Goal: Information Seeking & Learning: Learn about a topic

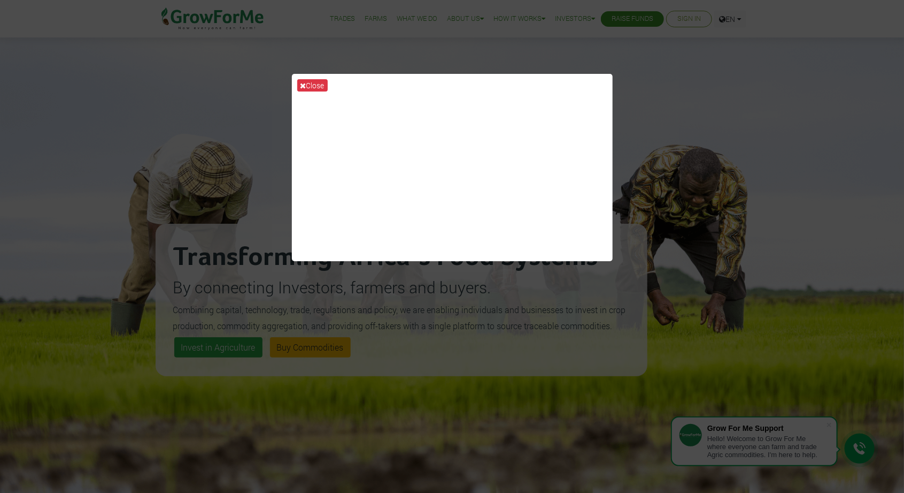
click at [582, 400] on div "Close" at bounding box center [452, 246] width 904 height 493
click at [316, 91] on button "Close" at bounding box center [312, 85] width 30 height 12
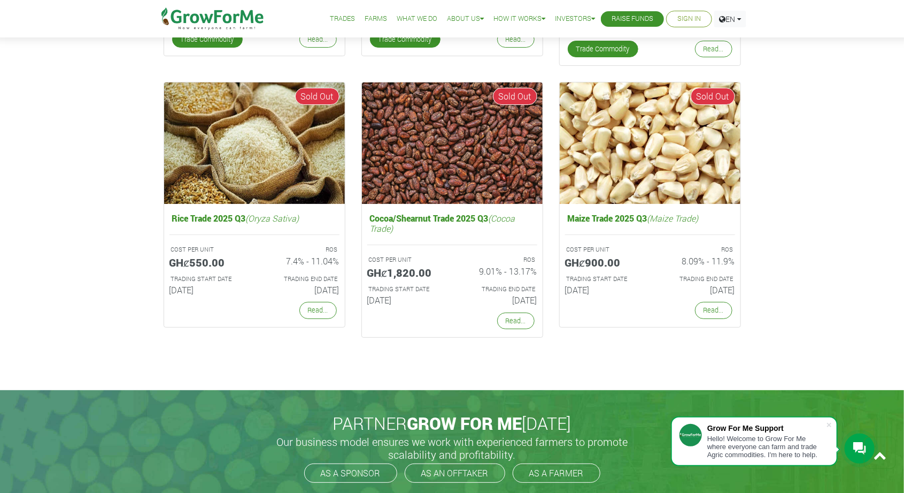
scroll to position [2086, 0]
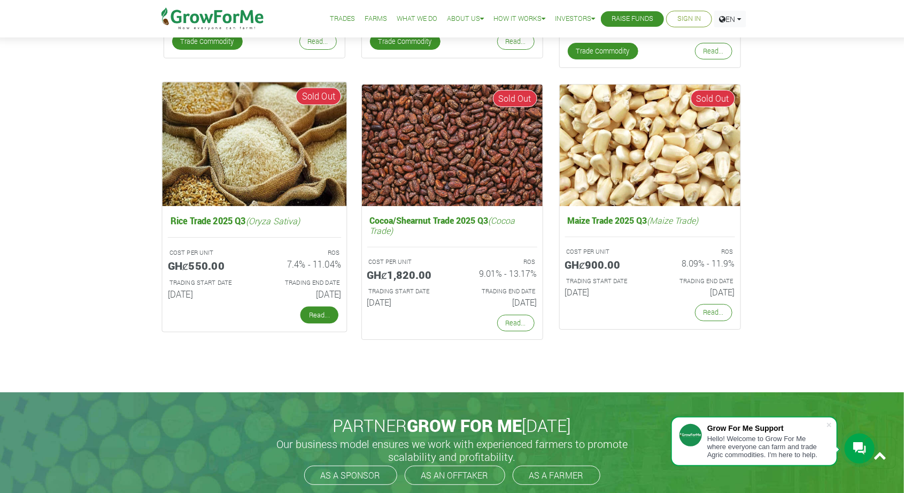
click at [319, 308] on link "Read..." at bounding box center [319, 314] width 38 height 17
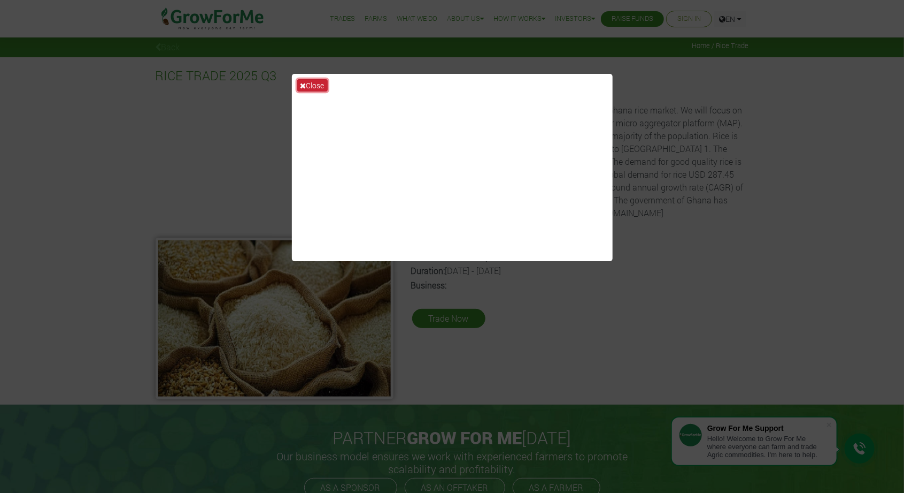
click at [319, 90] on button "Close" at bounding box center [312, 85] width 30 height 12
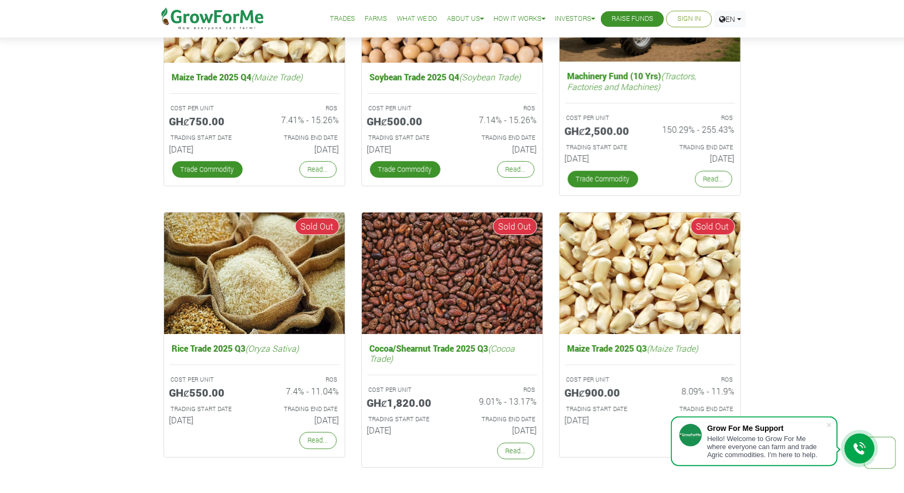
scroll to position [1961, 0]
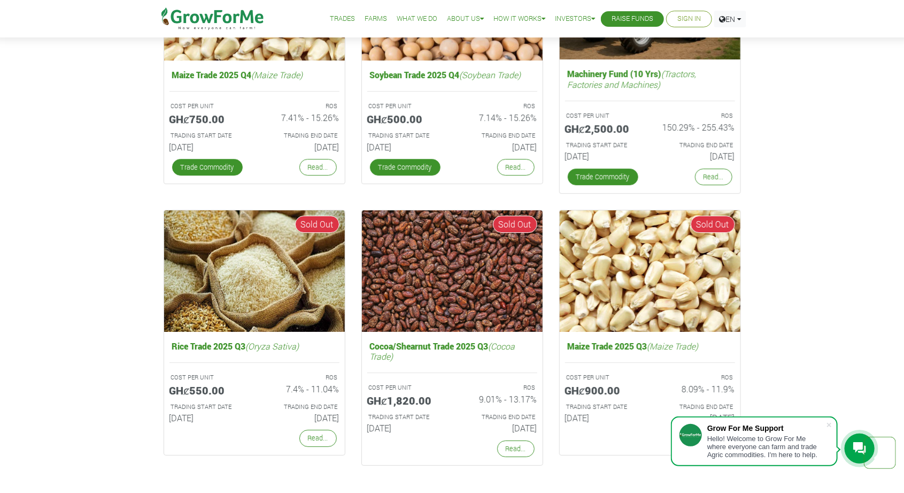
click at [829, 217] on div "Fund Campaigns with Grow For Me We work very hard to ensure good ROS Cocoa/Shea…" at bounding box center [452, 56] width 904 height 923
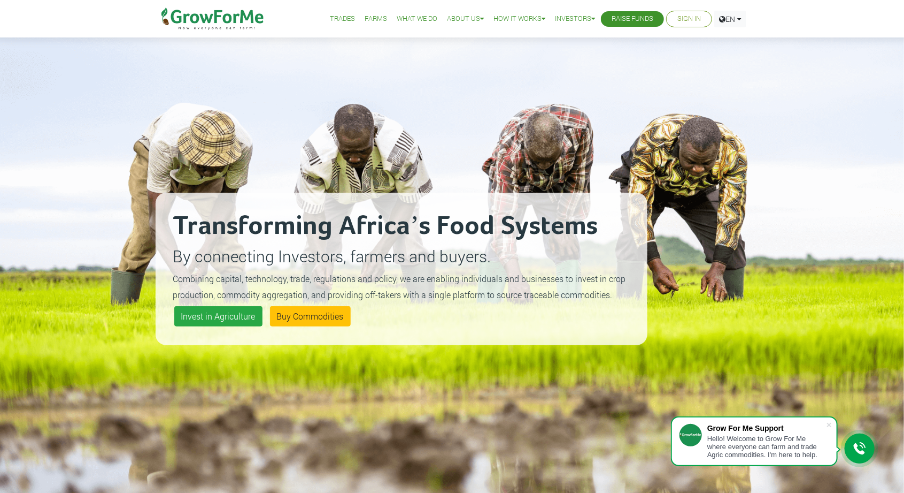
scroll to position [0, 0]
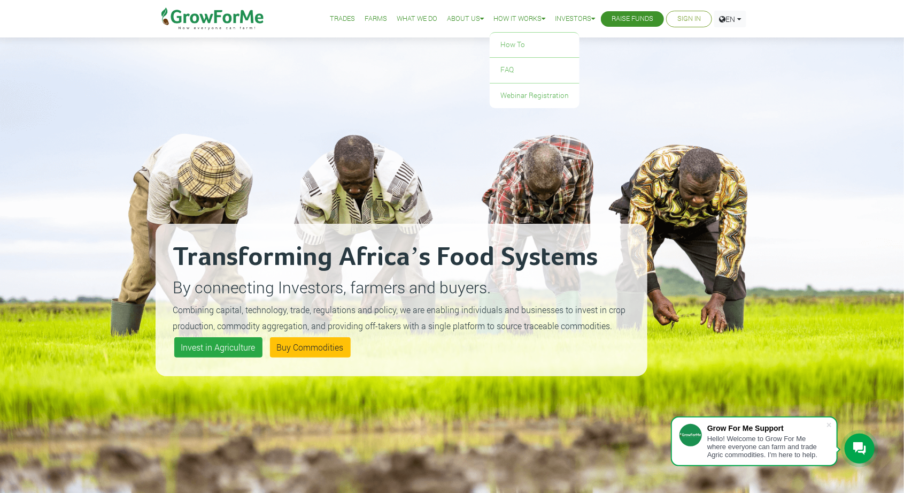
click at [516, 18] on link "How it Works" at bounding box center [520, 18] width 52 height 11
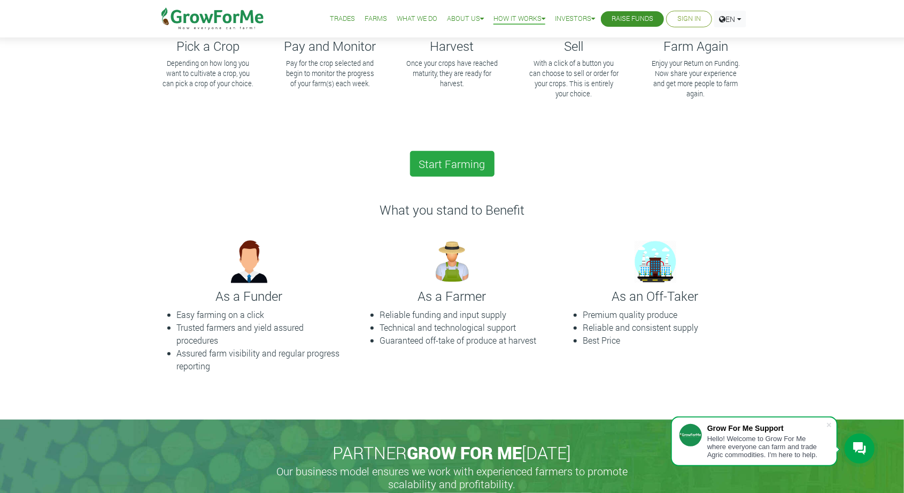
scroll to position [181, 0]
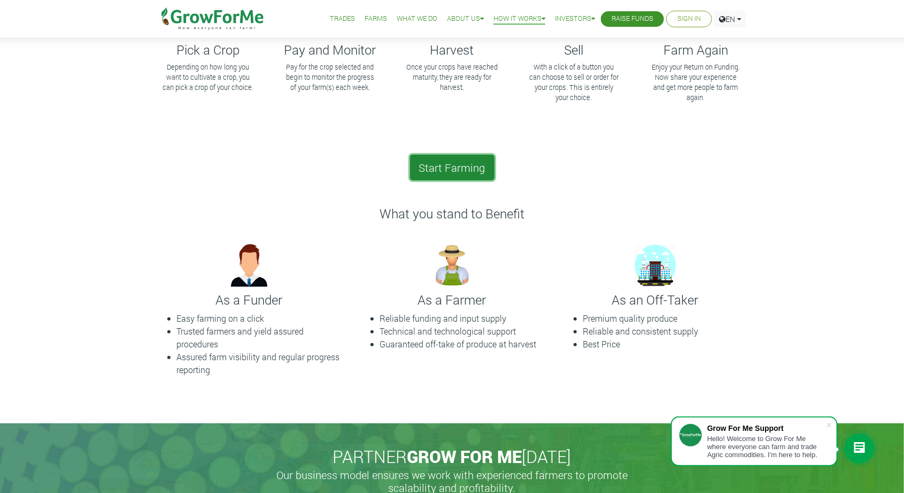
click at [446, 175] on link "Start Farming" at bounding box center [452, 168] width 85 height 26
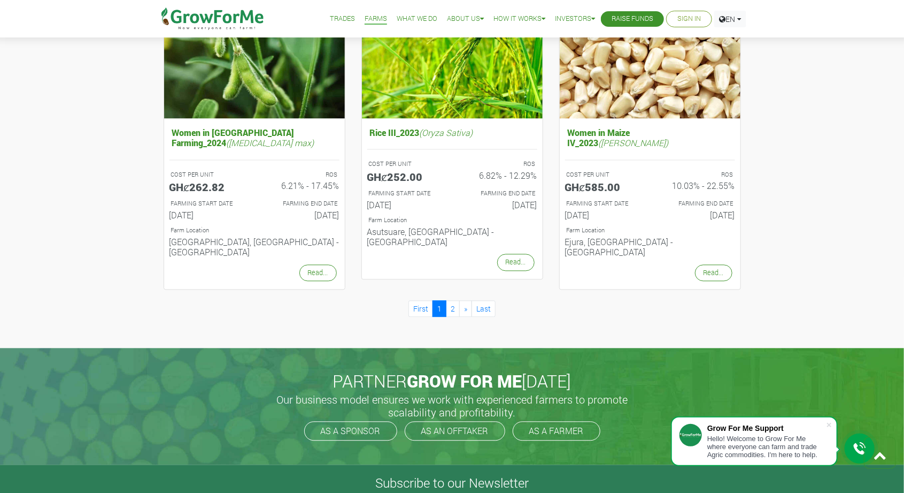
scroll to position [1087, 0]
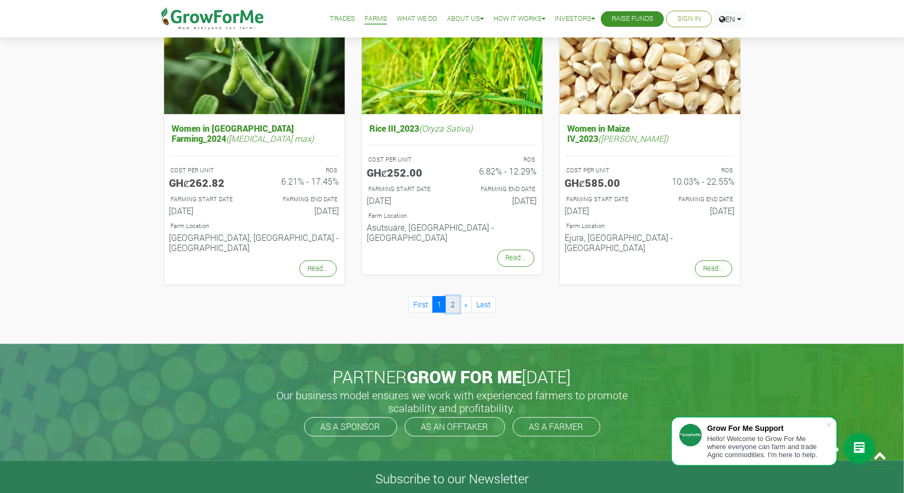
click at [458, 296] on link "2" at bounding box center [453, 304] width 14 height 17
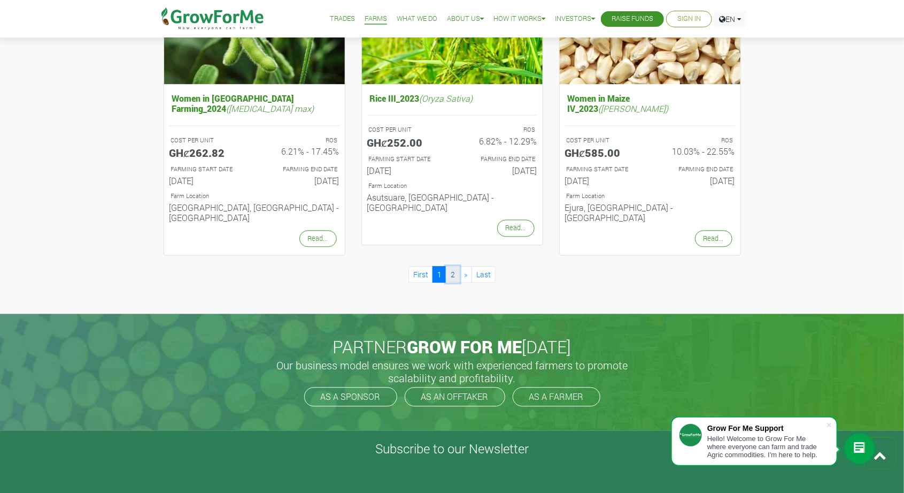
scroll to position [1138, 0]
